Goal: Book appointment/travel/reservation

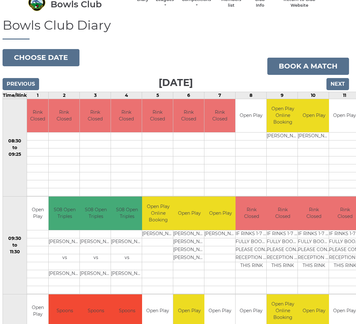
scroll to position [0, 2]
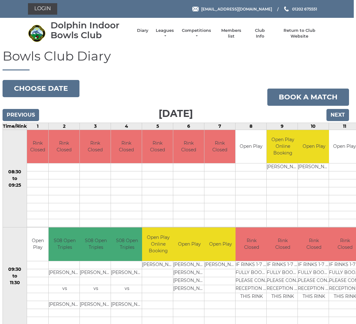
click at [43, 86] on button "Choose date" at bounding box center [41, 88] width 77 height 17
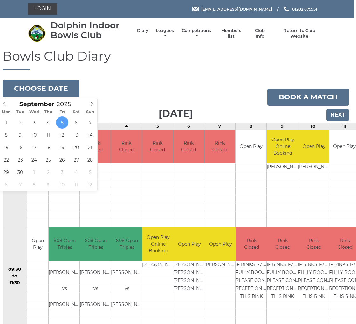
type input "2025-09-15"
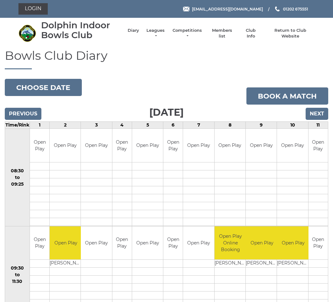
click at [319, 113] on input "Next" at bounding box center [317, 114] width 23 height 12
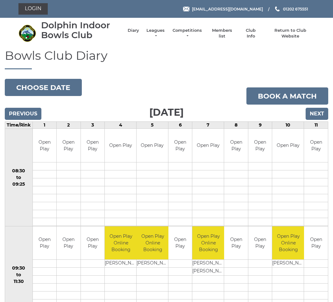
click at [314, 113] on input "Next" at bounding box center [317, 114] width 23 height 12
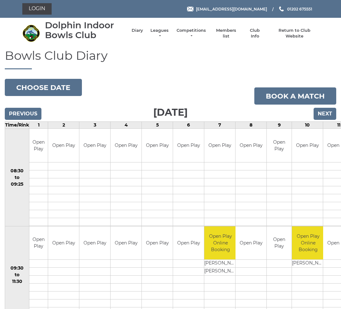
click at [323, 113] on input "Next" at bounding box center [324, 114] width 23 height 12
